Goal: Task Accomplishment & Management: Use online tool/utility

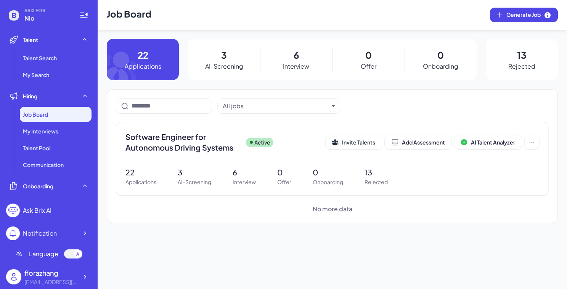
click at [57, 280] on div "[EMAIL_ADDRESS][DOMAIN_NAME]" at bounding box center [50, 282] width 53 height 8
click at [77, 277] on div "florazhang" at bounding box center [50, 273] width 53 height 10
click at [83, 277] on icon at bounding box center [85, 277] width 8 height 8
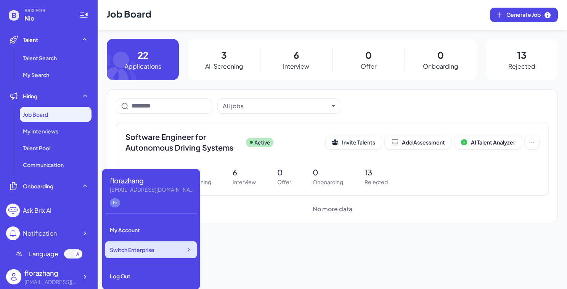
click at [159, 244] on div "Switch Enterprise" at bounding box center [151, 250] width 92 height 17
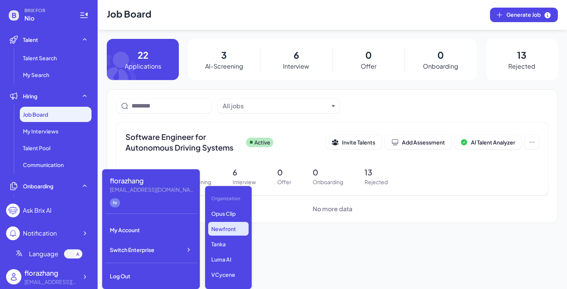
click at [228, 225] on p "Newfront" at bounding box center [228, 229] width 40 height 14
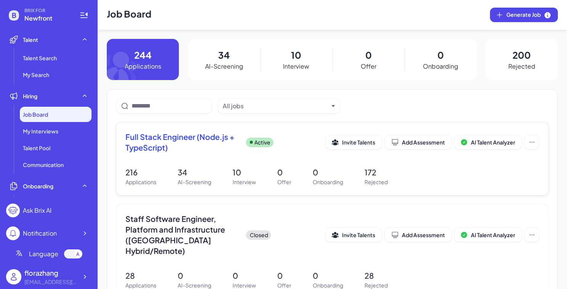
click at [164, 159] on div "Full Stack Engineer (Node.js + TypeScript) Active Invite Talents Add Assessment…" at bounding box center [332, 159] width 432 height 73
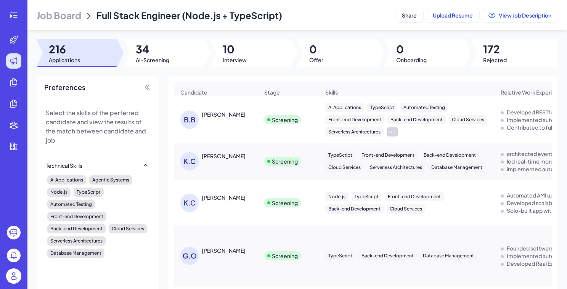
click at [230, 73] on div "Job Board Full Stack Engineer (Node.js + TypeScript) Share Upload Resume View J…" at bounding box center [297, 144] width 540 height 289
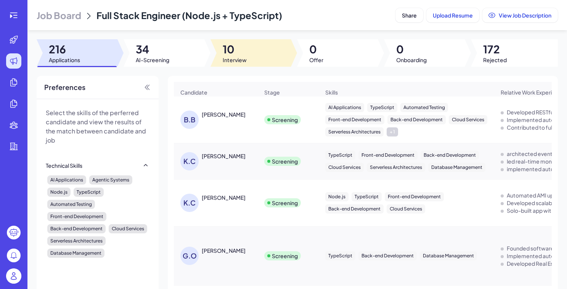
click at [235, 56] on span "Interview" at bounding box center [235, 60] width 24 height 8
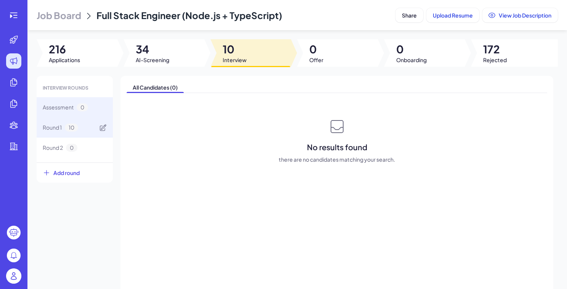
click at [87, 131] on div "Round 1 10" at bounding box center [75, 128] width 76 height 20
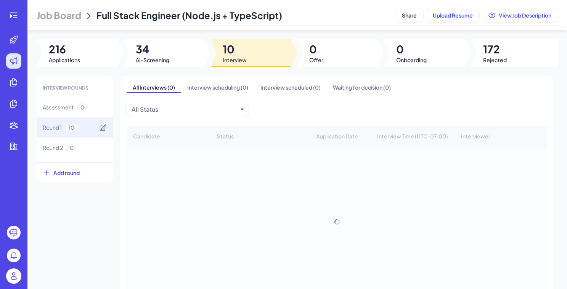
click at [87, 131] on div "Round 1 10" at bounding box center [75, 128] width 76 height 20
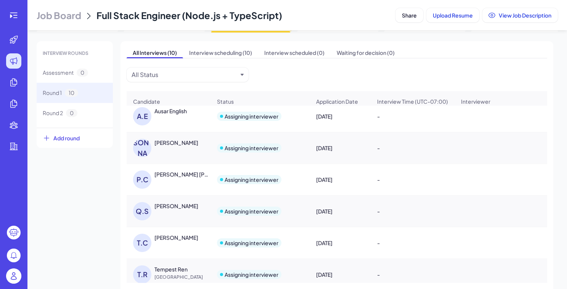
scroll to position [35, 0]
click at [99, 112] on icon at bounding box center [103, 113] width 8 height 8
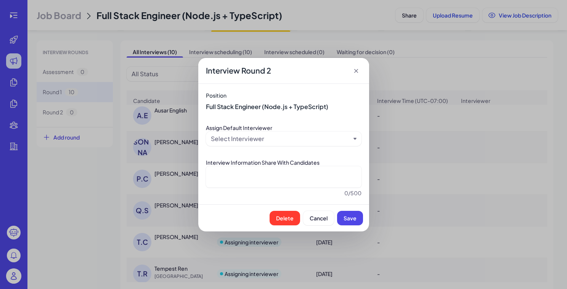
click at [285, 142] on div "Select Interviewer" at bounding box center [281, 138] width 140 height 9
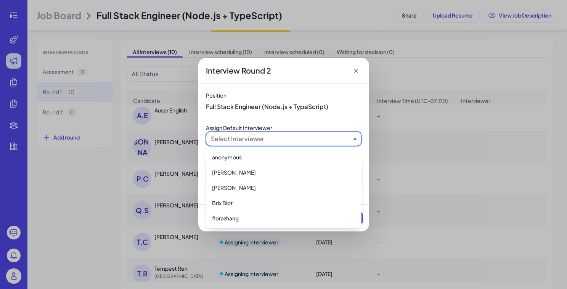
click at [203, 166] on div "Position Full Stack Engineer (Node.js + TypeScript) Assign Default Interviewer …" at bounding box center [283, 144] width 171 height 121
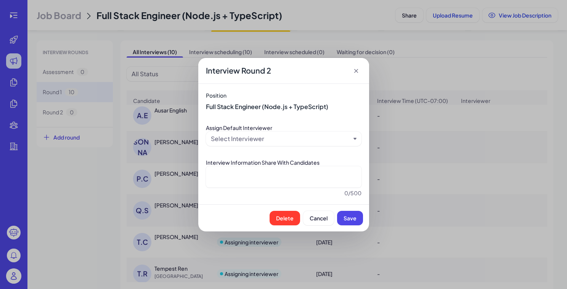
click at [356, 70] on icon at bounding box center [356, 71] width 4 height 4
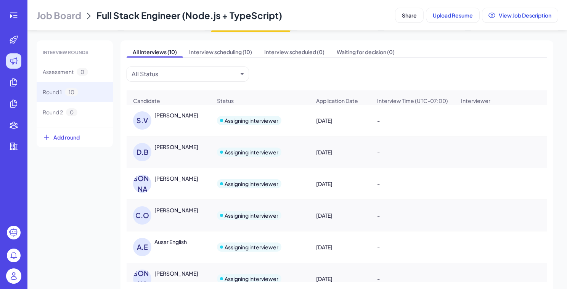
scroll to position [0, 0]
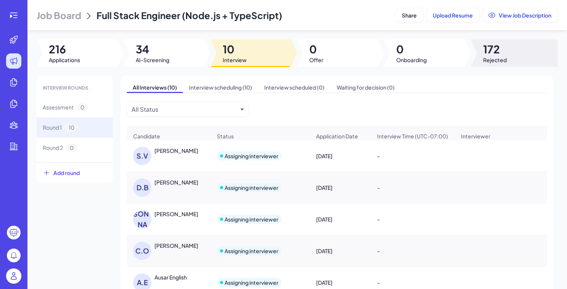
click at [476, 50] on div at bounding box center [514, 52] width 87 height 27
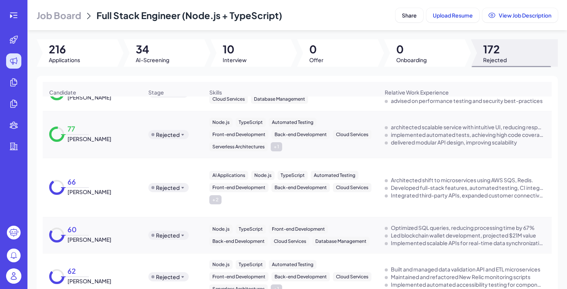
scroll to position [203, 0]
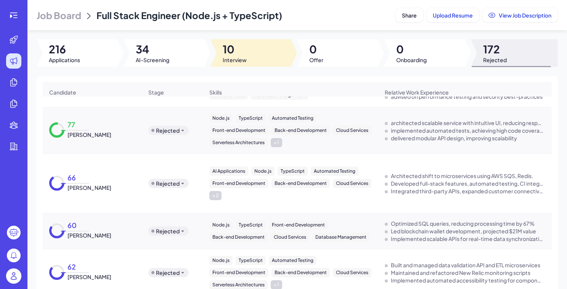
click at [231, 48] on span "10" at bounding box center [235, 49] width 24 height 14
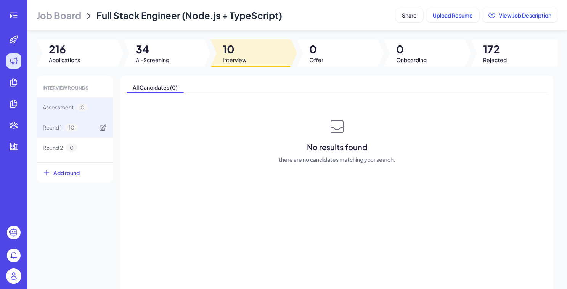
click at [73, 125] on span "10" at bounding box center [71, 128] width 13 height 8
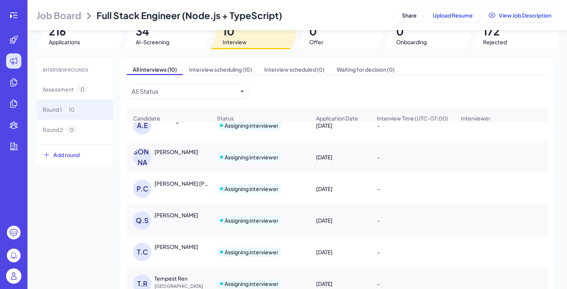
scroll to position [71, 0]
